Goal: Task Accomplishment & Management: Complete application form

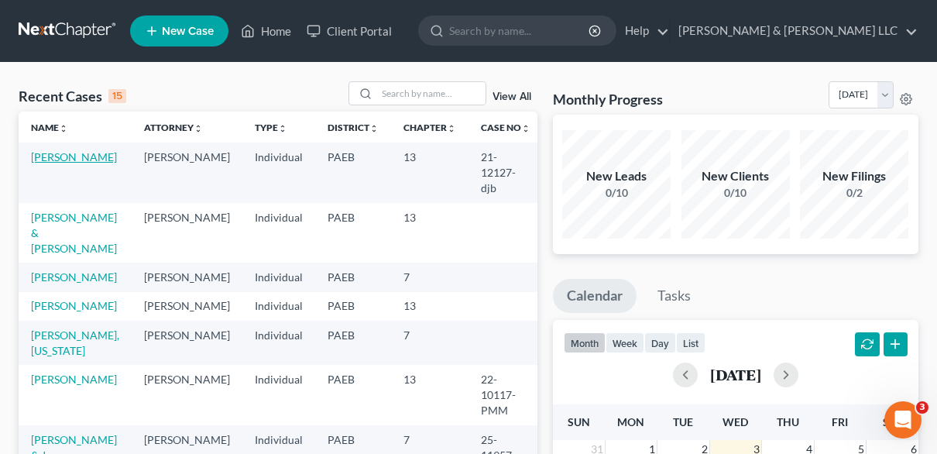
click at [56, 157] on link "[PERSON_NAME]" at bounding box center [74, 156] width 86 height 13
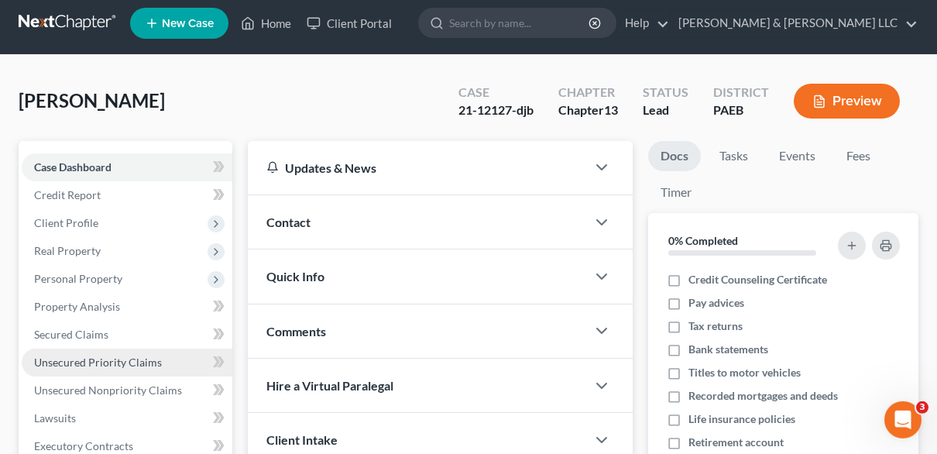
scroll to position [325, 0]
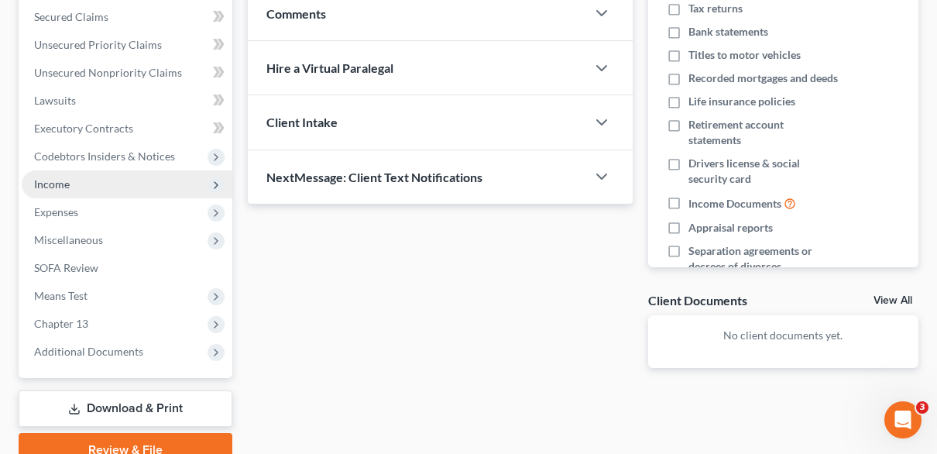
click at [69, 180] on span "Income" at bounding box center [52, 183] width 36 height 13
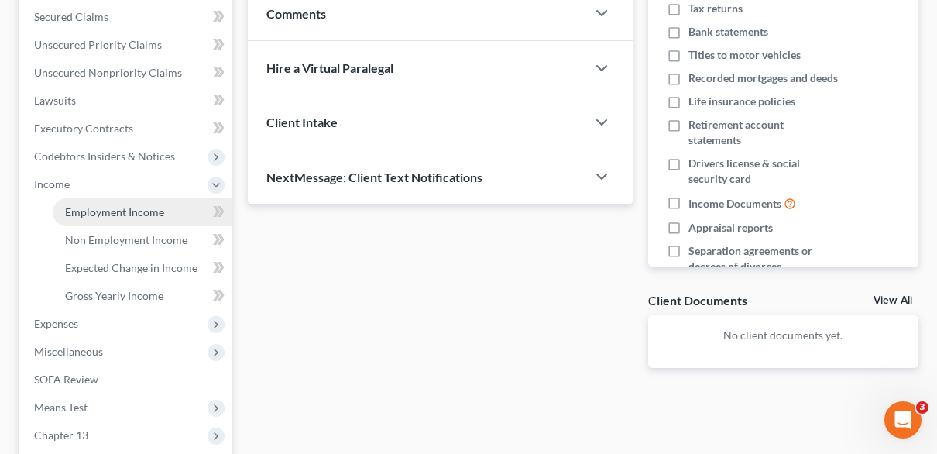
click at [132, 208] on span "Employment Income" at bounding box center [114, 211] width 99 height 13
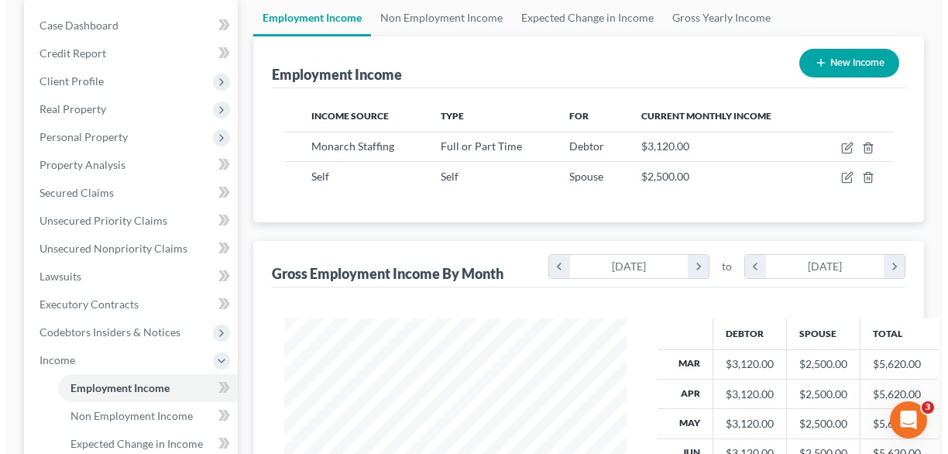
scroll to position [163, 0]
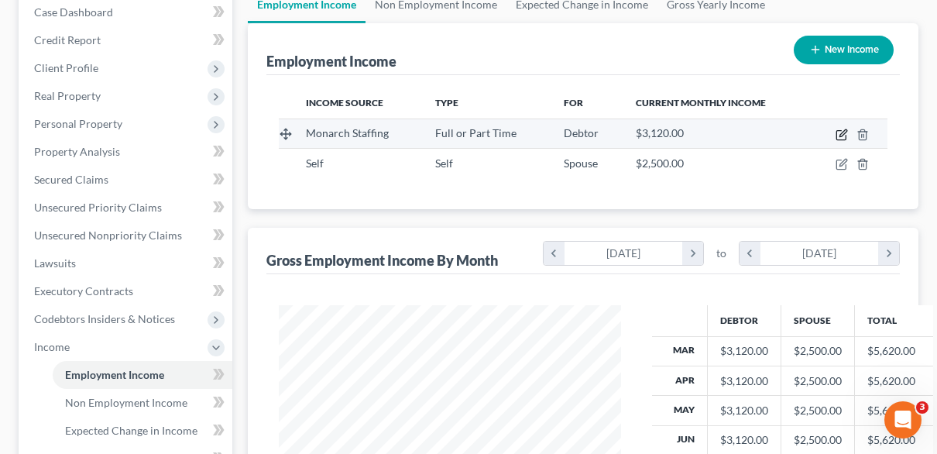
click at [839, 133] on icon "button" at bounding box center [842, 135] width 12 height 12
select select "0"
select select "39"
select select "2"
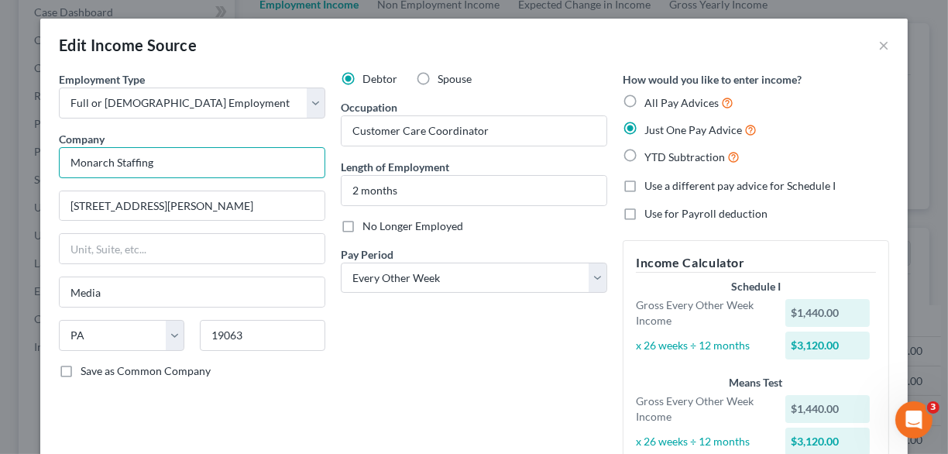
drag, startPoint x: 180, startPoint y: 163, endPoint x: 10, endPoint y: 163, distance: 170.4
click at [59, 163] on input "Monarch Staffing" at bounding box center [192, 162] width 266 height 31
type input "DIRECT HIRE"
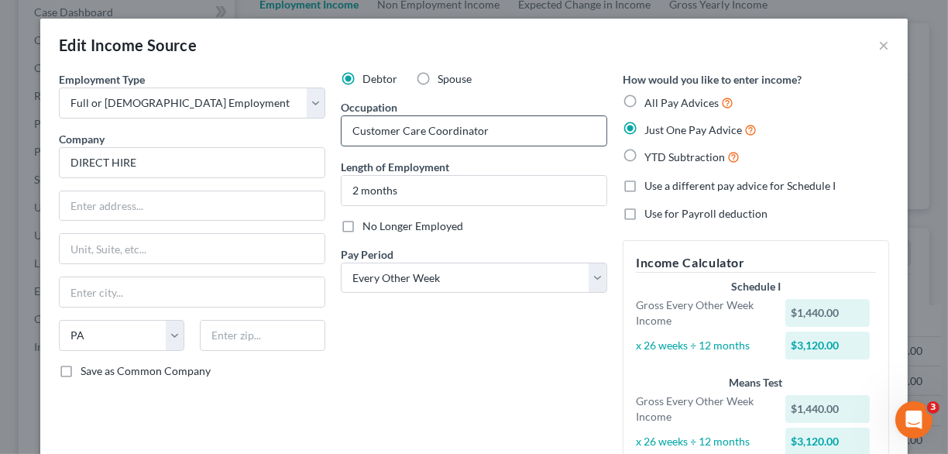
drag, startPoint x: 486, startPoint y: 132, endPoint x: 304, endPoint y: 123, distance: 182.2
click at [341, 123] on input "Customer Care Coordinator" at bounding box center [473, 130] width 265 height 29
type input "i"
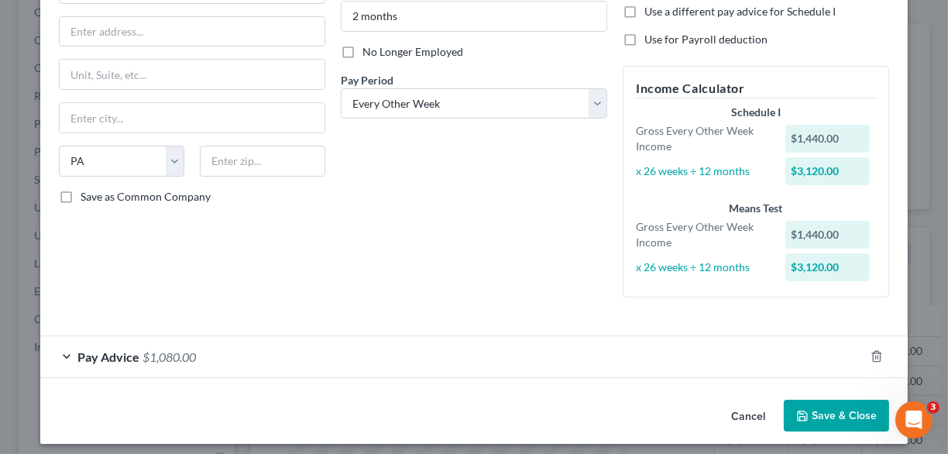
scroll to position [182, 0]
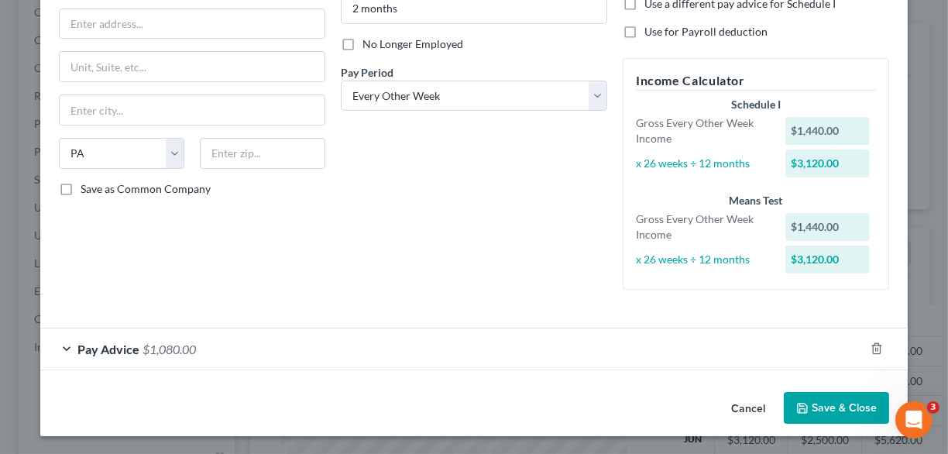
type input "IT"
click at [63, 345] on div "Pay Advice $1,080.00" at bounding box center [452, 348] width 824 height 41
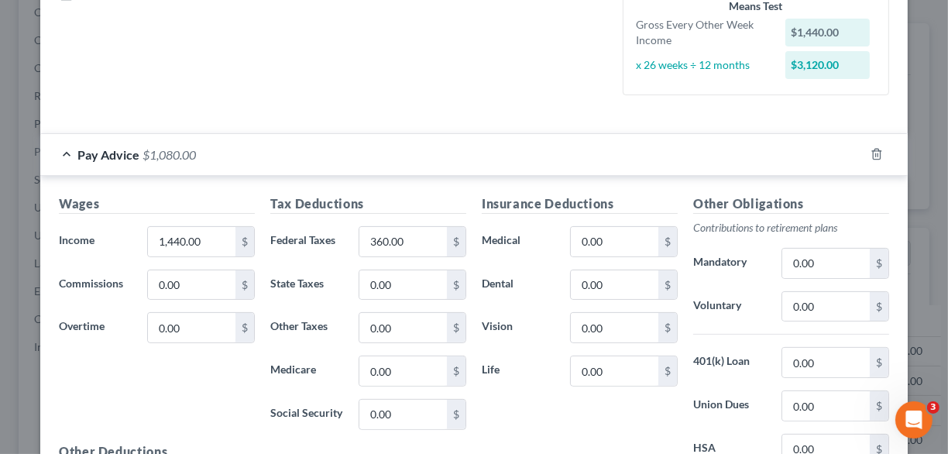
scroll to position [426, 0]
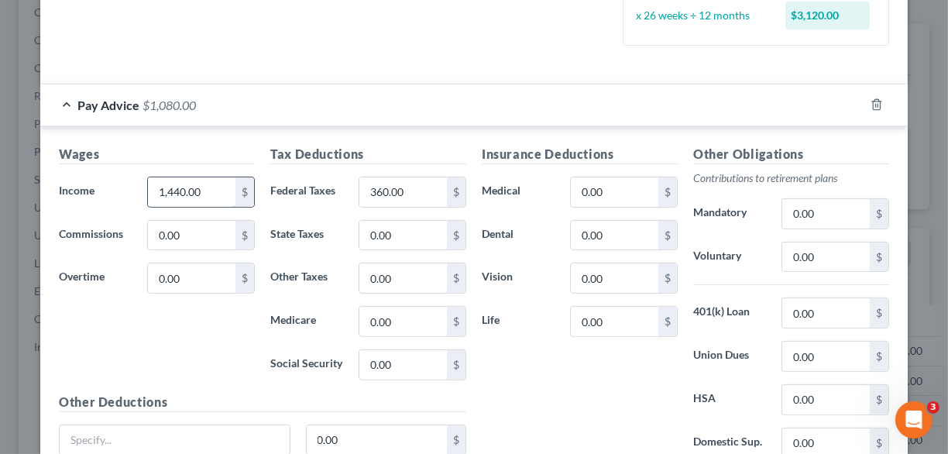
click at [216, 194] on input "1,440.00" at bounding box center [192, 191] width 88 height 29
type input "6,250"
type input "1,562.50"
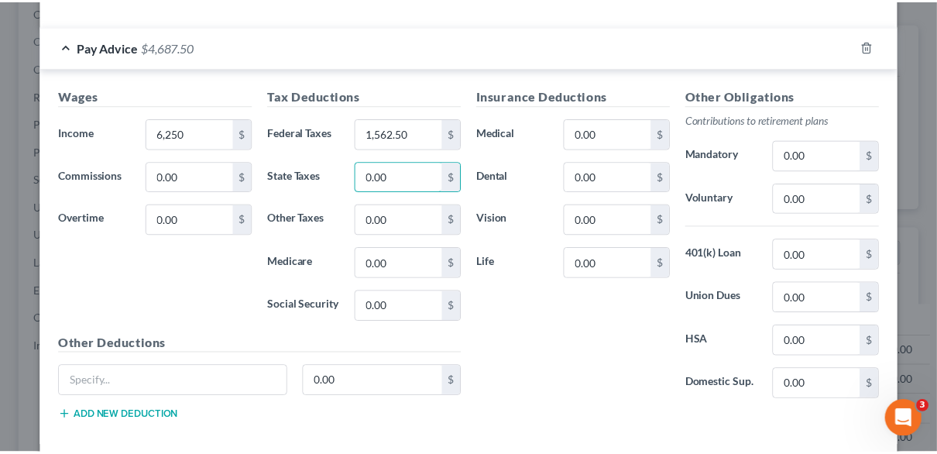
scroll to position [559, 0]
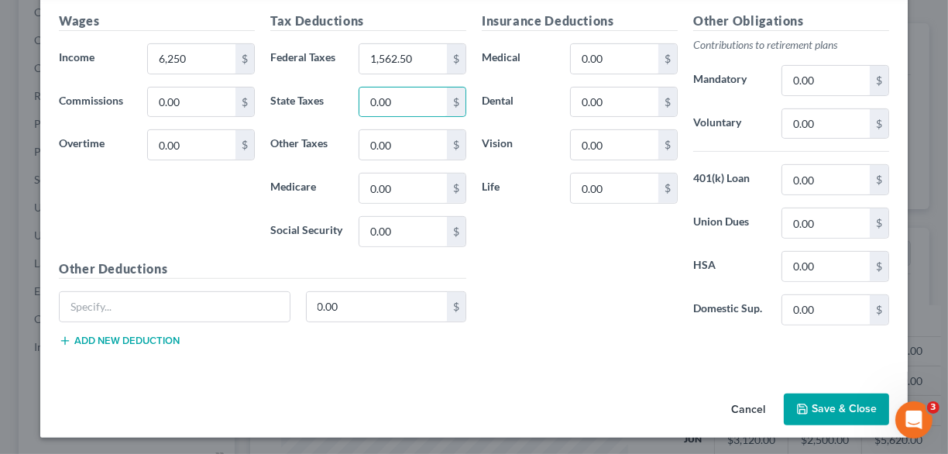
click at [808, 401] on button "Save & Close" at bounding box center [836, 409] width 105 height 33
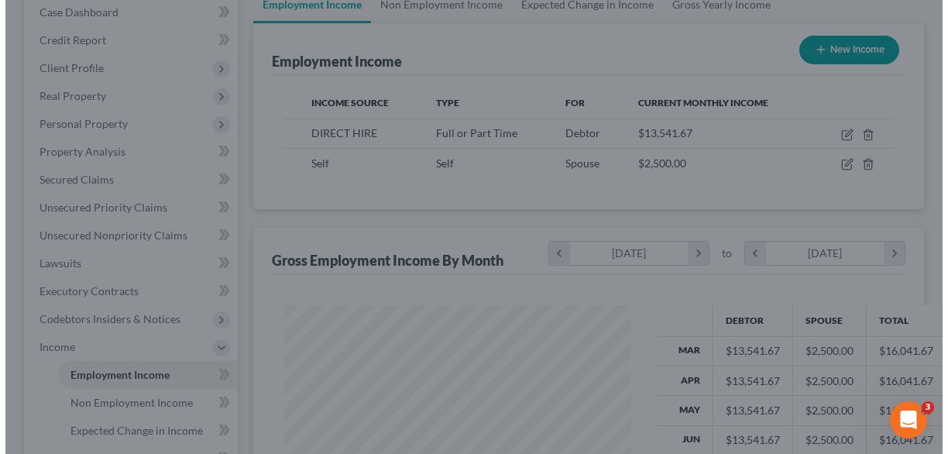
scroll to position [774075, 773978]
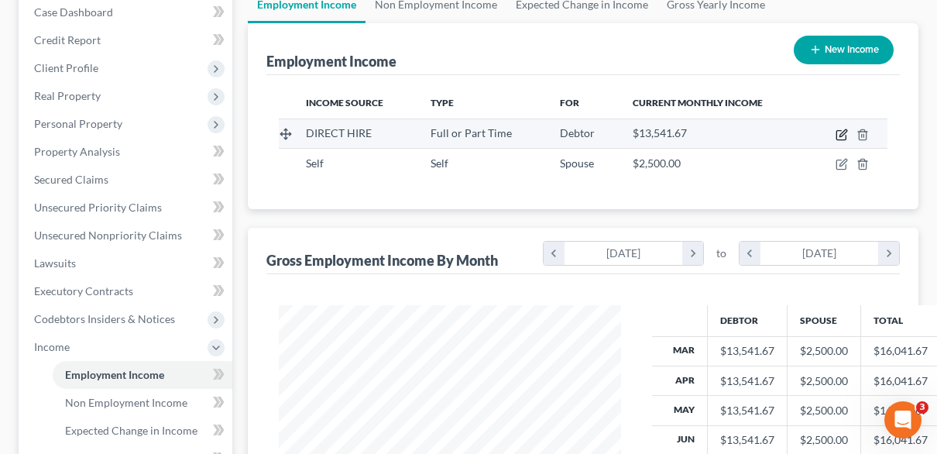
click at [839, 134] on icon "button" at bounding box center [842, 135] width 12 height 12
select select "0"
select select "39"
select select "2"
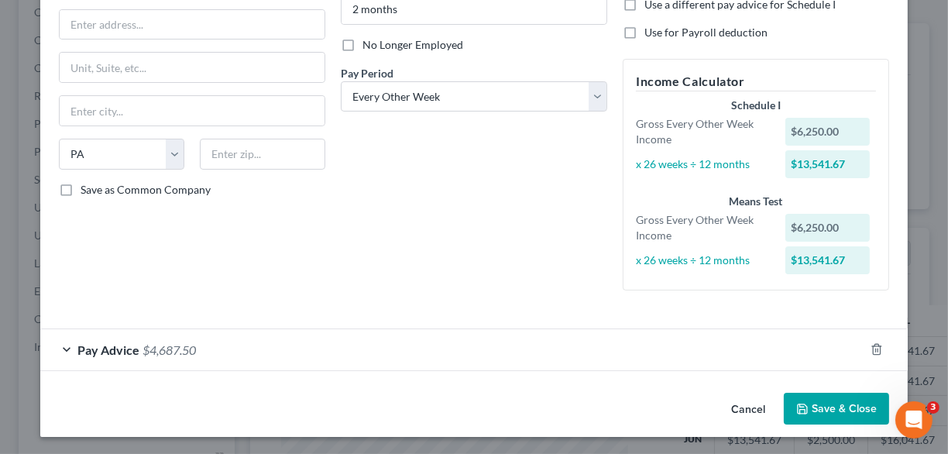
scroll to position [182, 0]
click at [149, 352] on span "$4,687.50" at bounding box center [168, 348] width 53 height 15
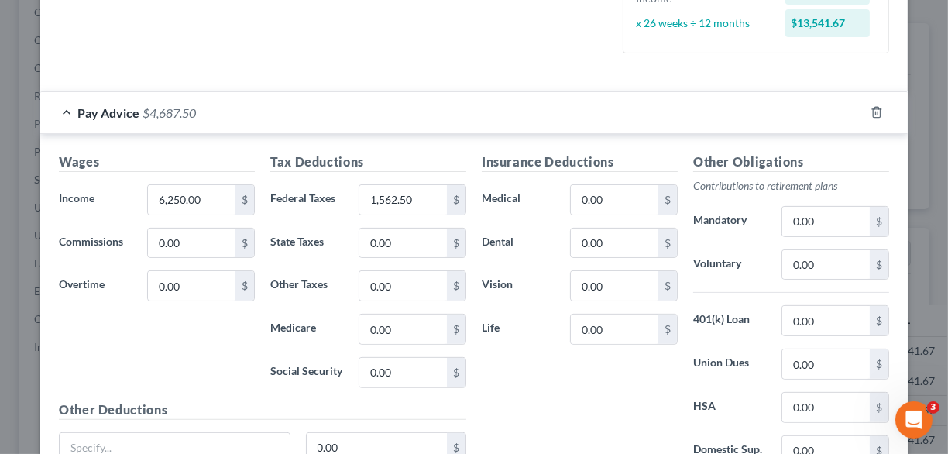
scroll to position [426, 0]
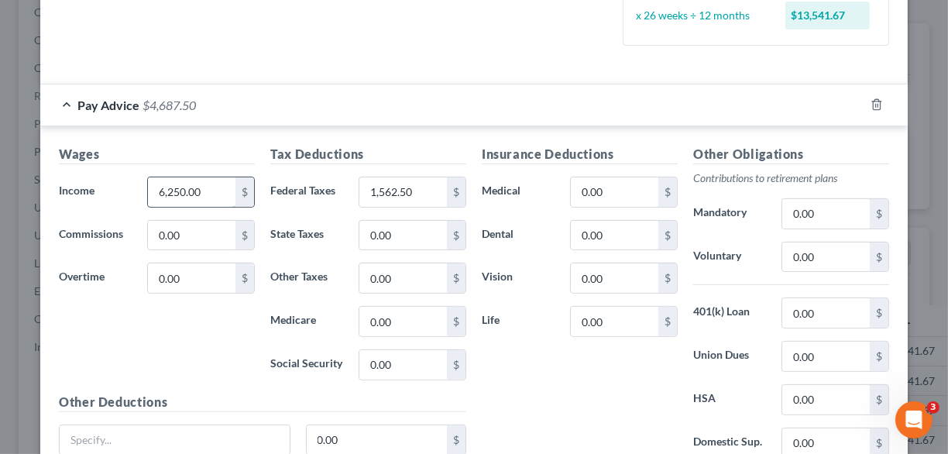
drag, startPoint x: 165, startPoint y: 187, endPoint x: 214, endPoint y: 187, distance: 49.6
click at [214, 187] on input "6,250.00" at bounding box center [192, 191] width 88 height 29
type input "2,885"
type input "721.15"
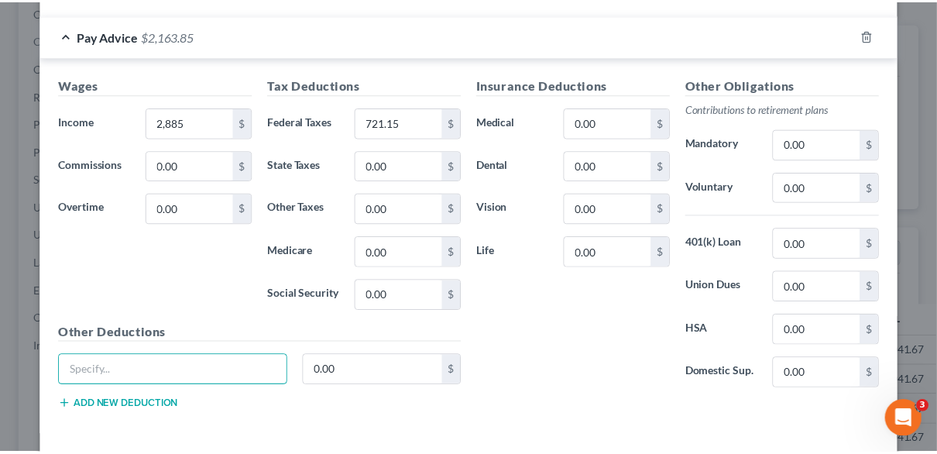
scroll to position [559, 0]
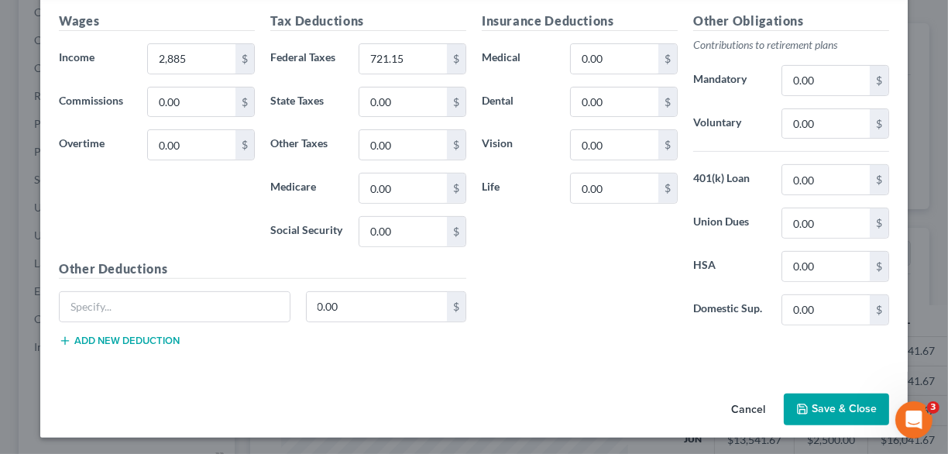
click at [796, 403] on icon "button" at bounding box center [802, 409] width 12 height 12
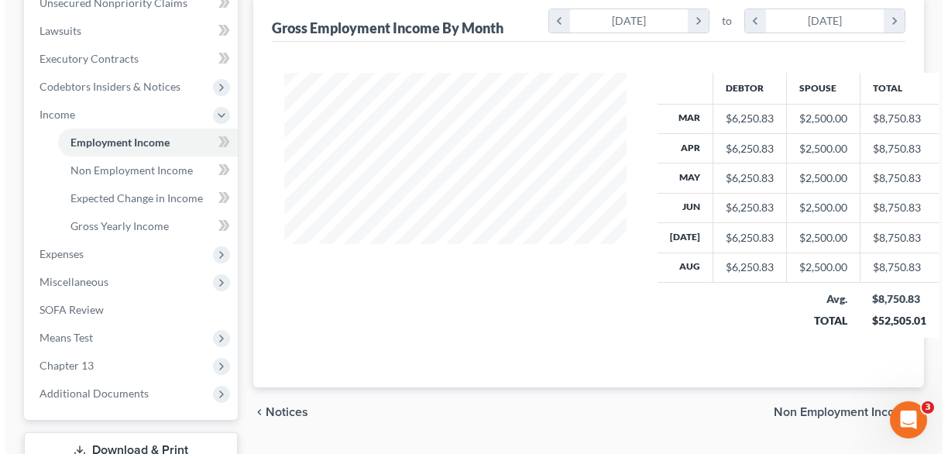
scroll to position [163, 0]
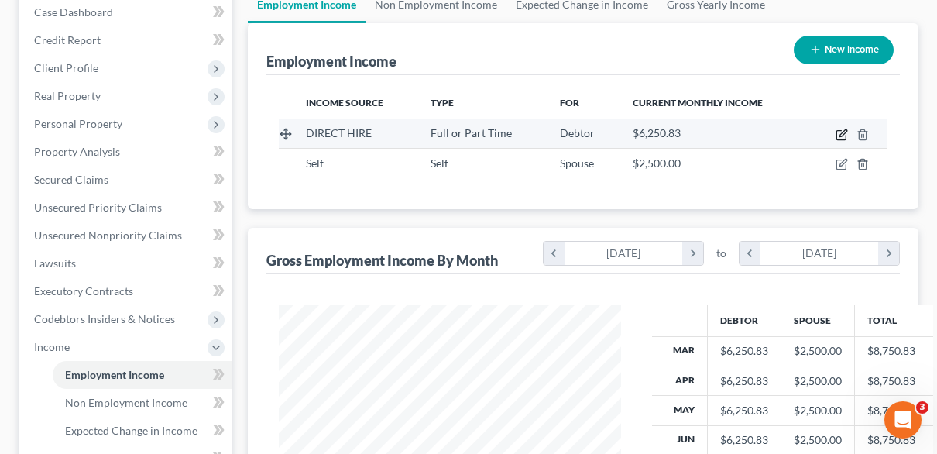
click at [840, 134] on icon "button" at bounding box center [842, 132] width 7 height 7
select select "0"
select select "39"
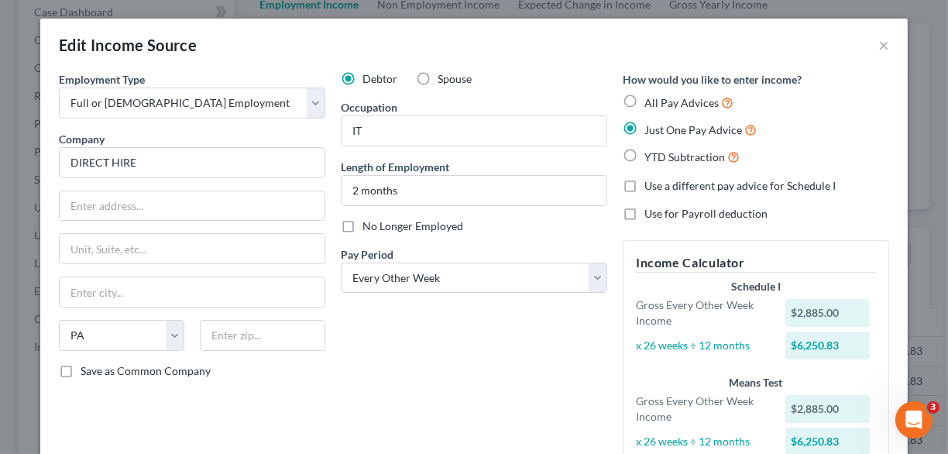
scroll to position [182, 0]
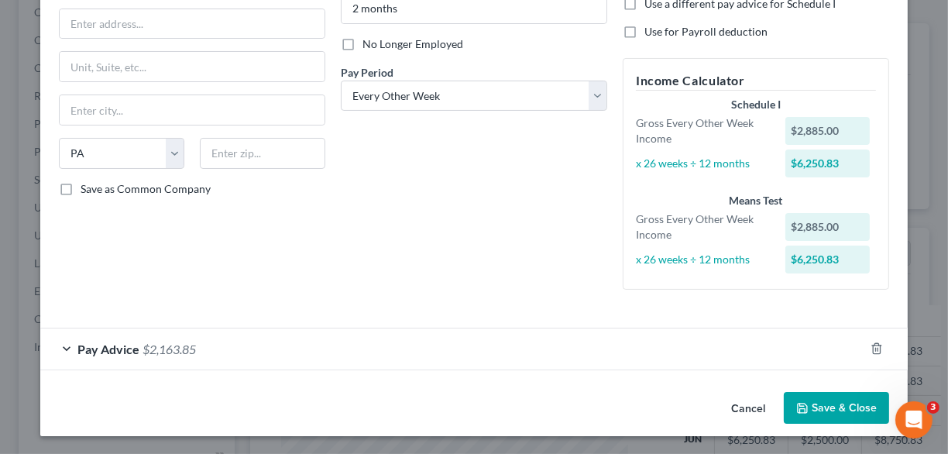
click at [65, 345] on div "Pay Advice $2,163.85" at bounding box center [452, 348] width 824 height 41
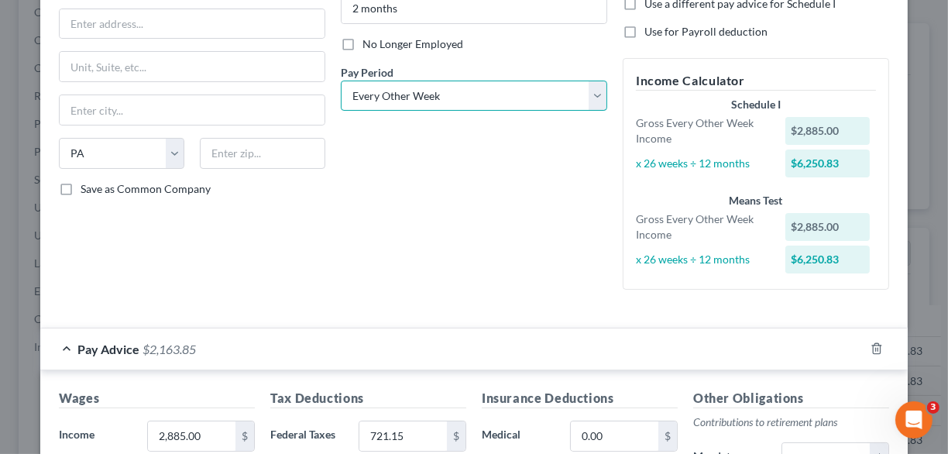
click at [341, 81] on select "Select Monthly Twice Monthly Every Other Week Weekly" at bounding box center [474, 96] width 266 height 31
select select "0"
click option "Monthly" at bounding box center [0, 0] width 0 height 0
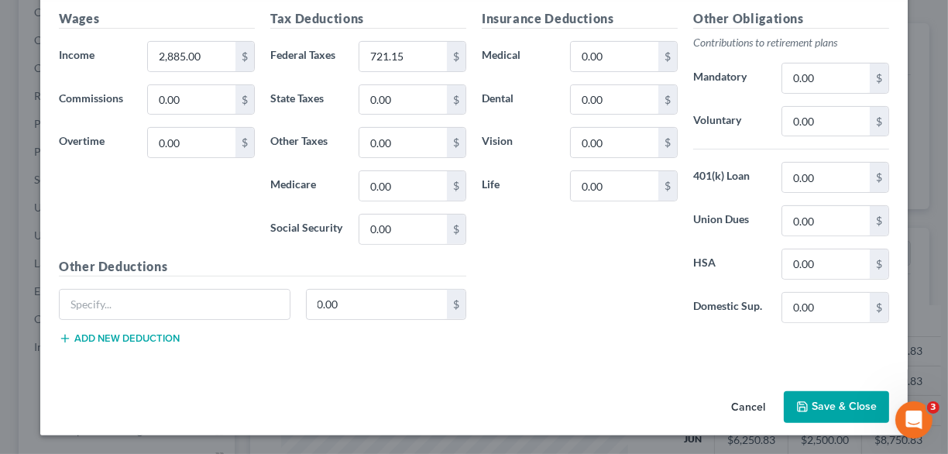
scroll to position [439, 0]
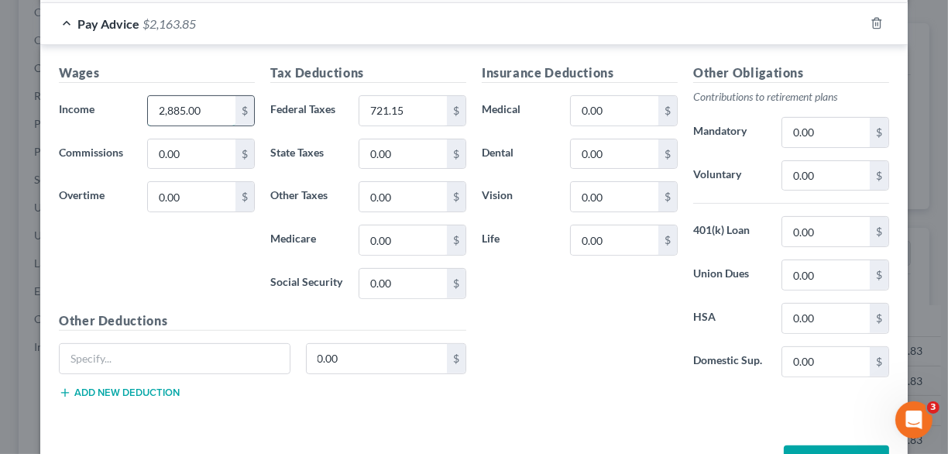
drag, startPoint x: 177, startPoint y: 109, endPoint x: 125, endPoint y: 111, distance: 51.1
click at [148, 111] on input "2,885.00" at bounding box center [192, 110] width 88 height 29
drag, startPoint x: 126, startPoint y: 111, endPoint x: 180, endPoint y: 96, distance: 55.4
click at [177, 95] on div "Income * 2,885.00 $" at bounding box center [156, 110] width 211 height 31
drag, startPoint x: 188, startPoint y: 105, endPoint x: 239, endPoint y: 108, distance: 50.4
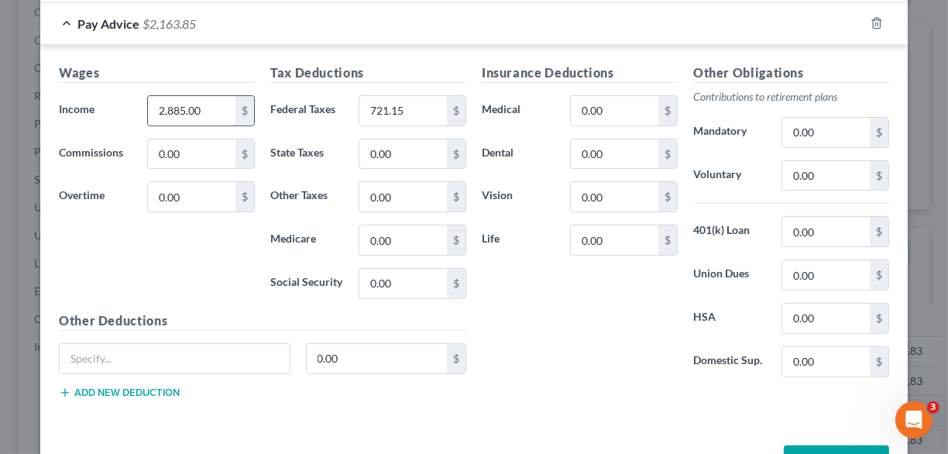
click at [235, 108] on input "2,885.00" at bounding box center [192, 110] width 88 height 29
type input "6,250"
type input "1,562.50"
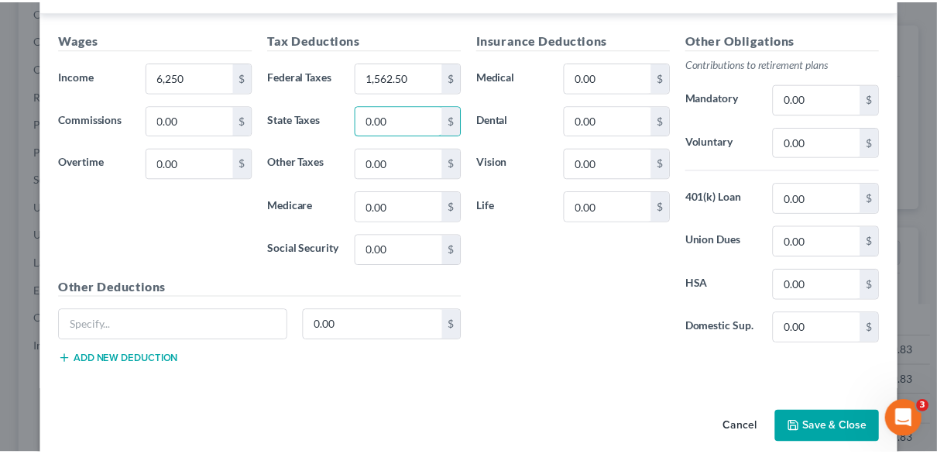
scroll to position [491, 0]
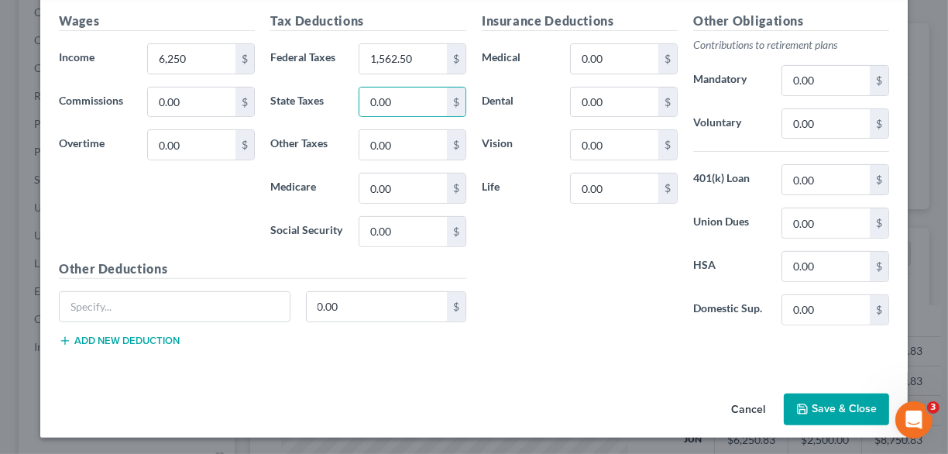
click at [815, 405] on button "Save & Close" at bounding box center [836, 409] width 105 height 33
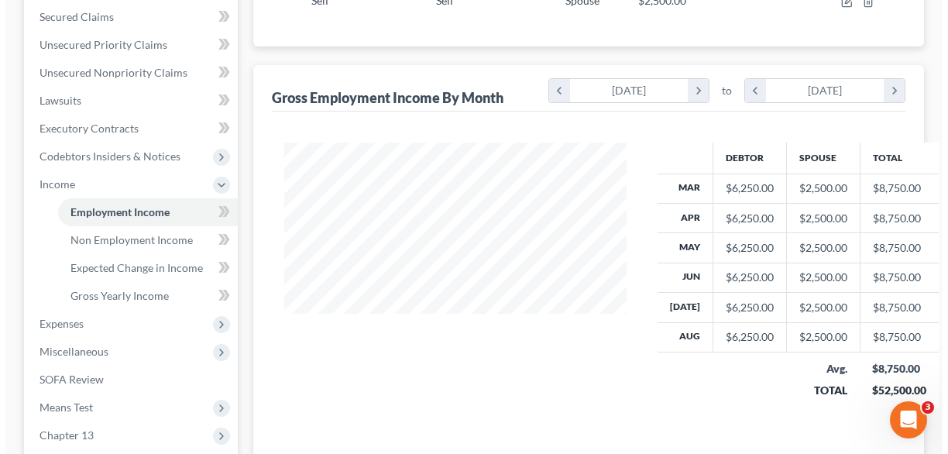
scroll to position [0, 0]
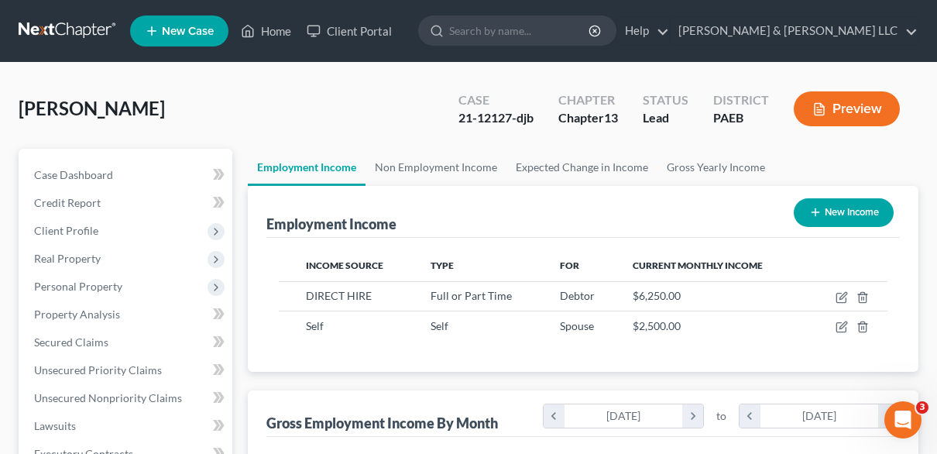
click at [860, 109] on button "Preview" at bounding box center [847, 108] width 106 height 35
